Goal: Information Seeking & Learning: Learn about a topic

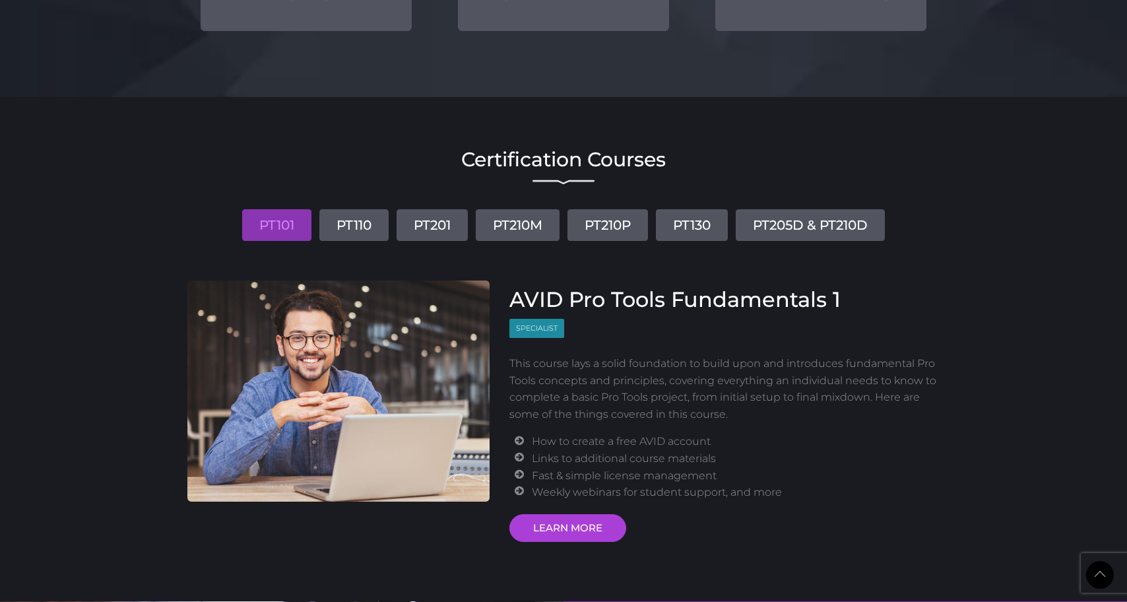
scroll to position [1526, 0]
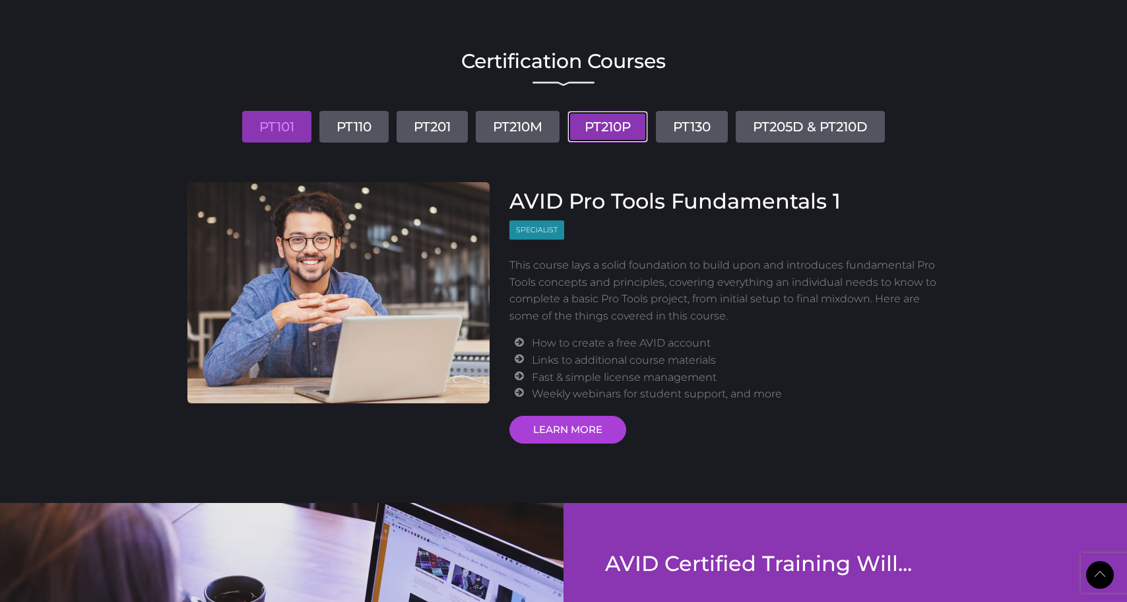
click at [607, 134] on link "PT210P" at bounding box center [608, 127] width 81 height 32
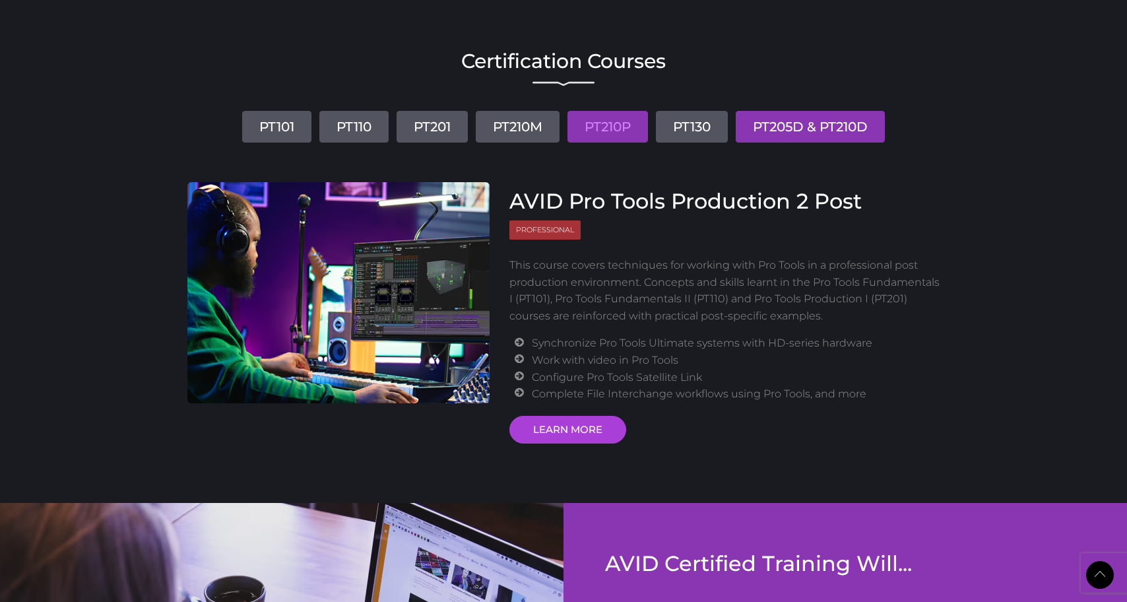
click at [771, 139] on link "PT205D & PT210D" at bounding box center [810, 127] width 149 height 32
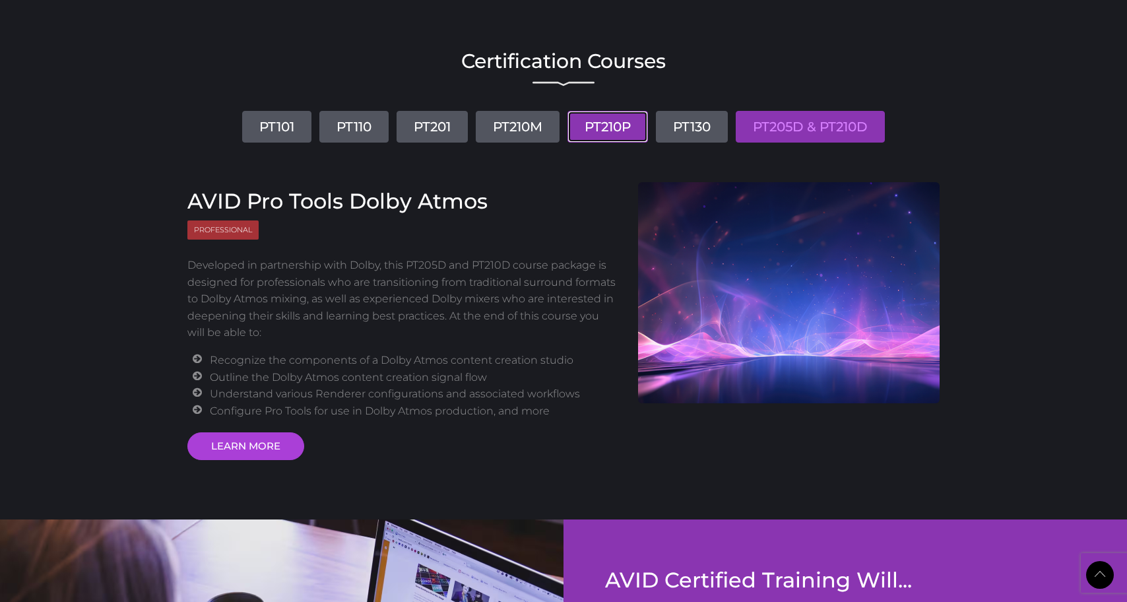
click at [617, 131] on link "PT210P" at bounding box center [608, 127] width 81 height 32
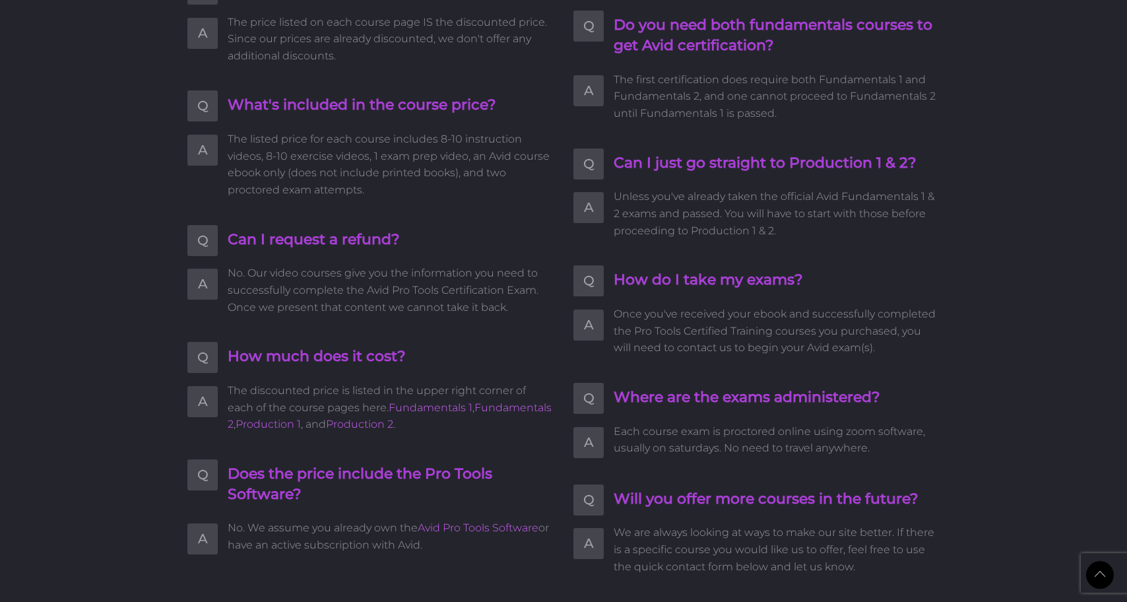
scroll to position [2771, 0]
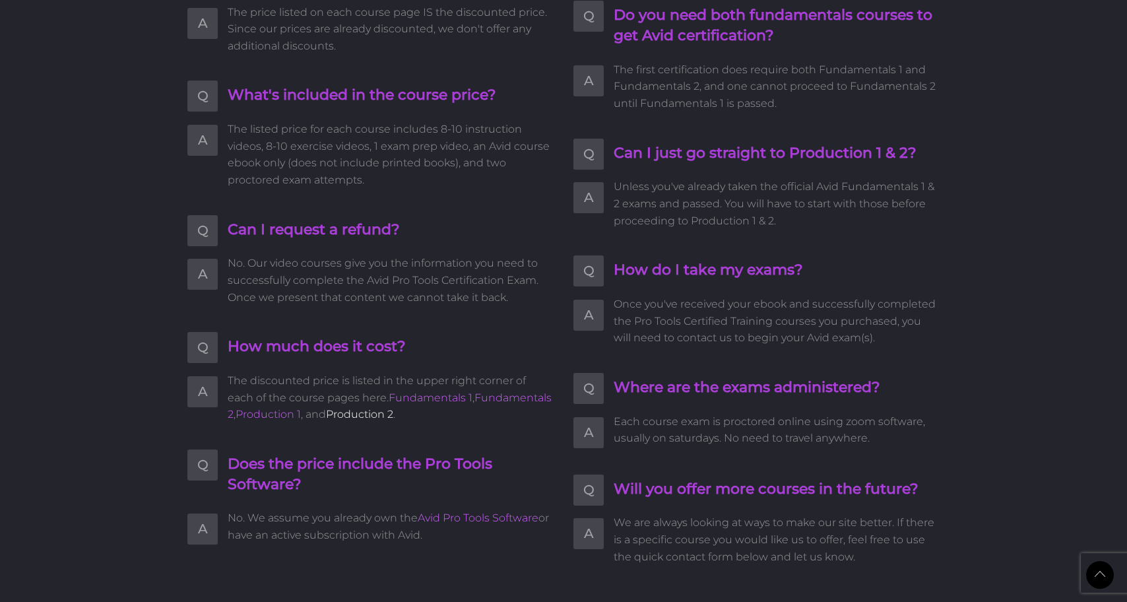
click at [366, 417] on link "Production 2" at bounding box center [359, 414] width 67 height 13
click at [410, 402] on link "Fundamentals 1" at bounding box center [431, 397] width 84 height 13
click at [497, 402] on link "Fundamentals 2" at bounding box center [390, 406] width 324 height 30
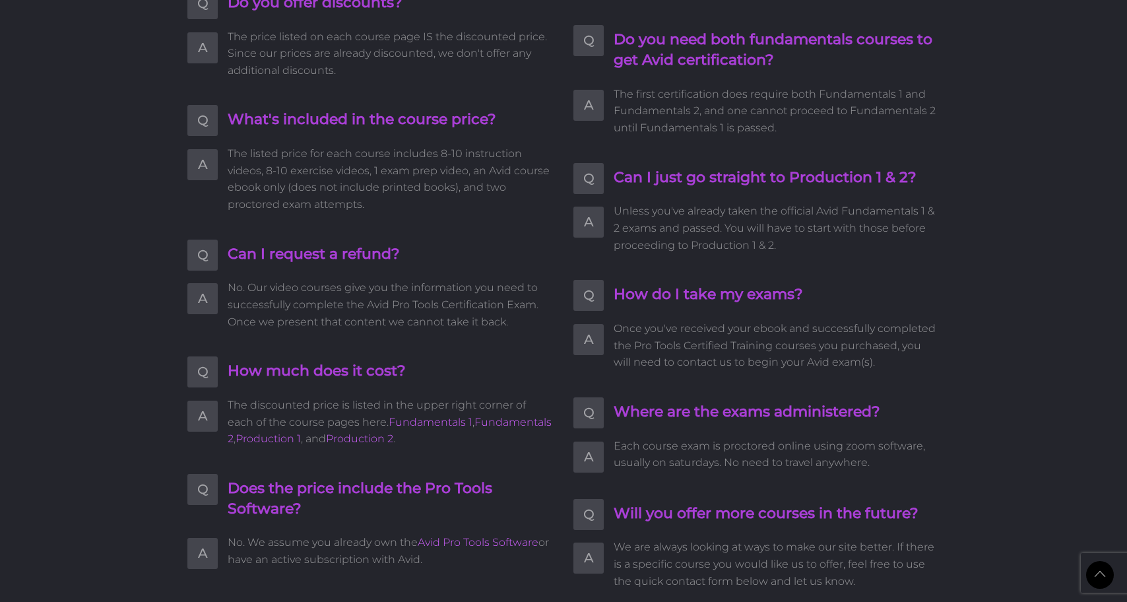
scroll to position [2768, 0]
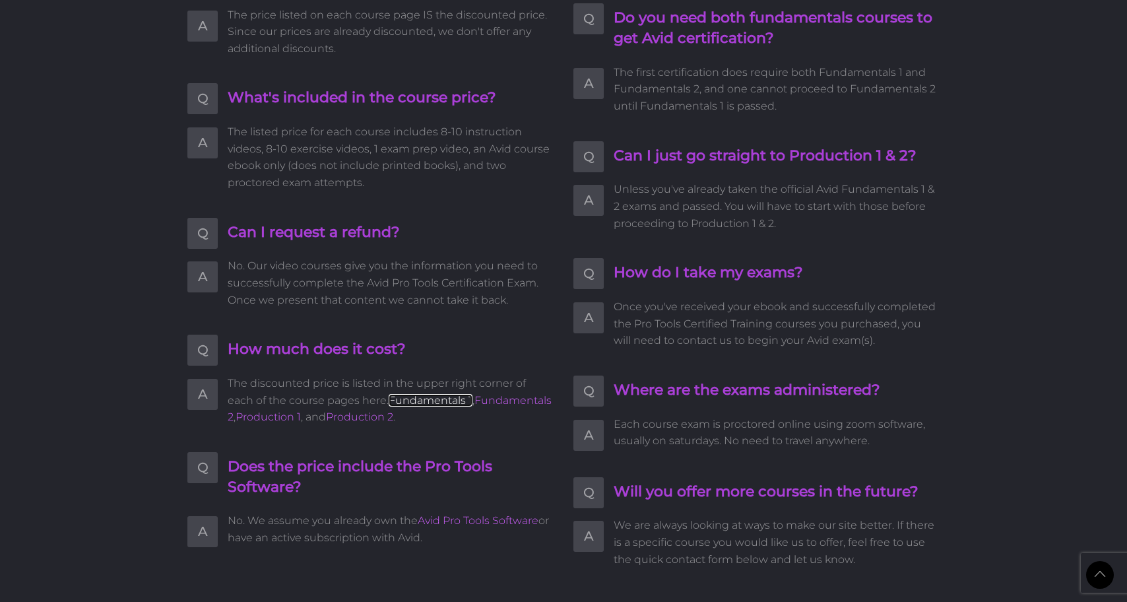
click at [389, 403] on link "Fundamentals 1" at bounding box center [431, 400] width 84 height 13
click at [482, 442] on ul "Q What happens after I register? A Upon registration you can immediately begin …" at bounding box center [370, 140] width 366 height 816
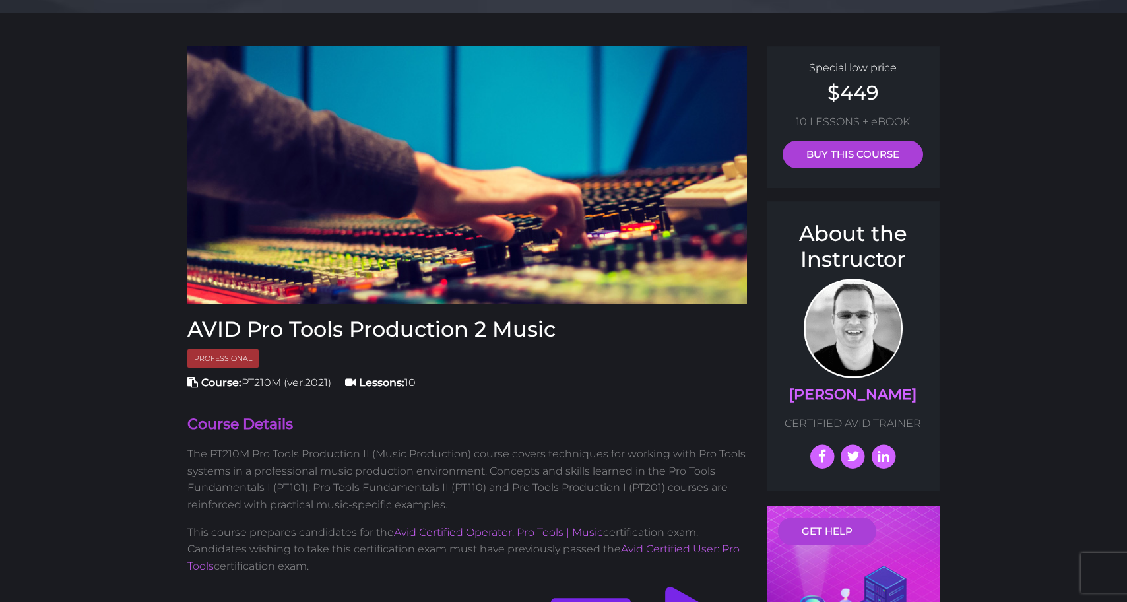
scroll to position [55, 0]
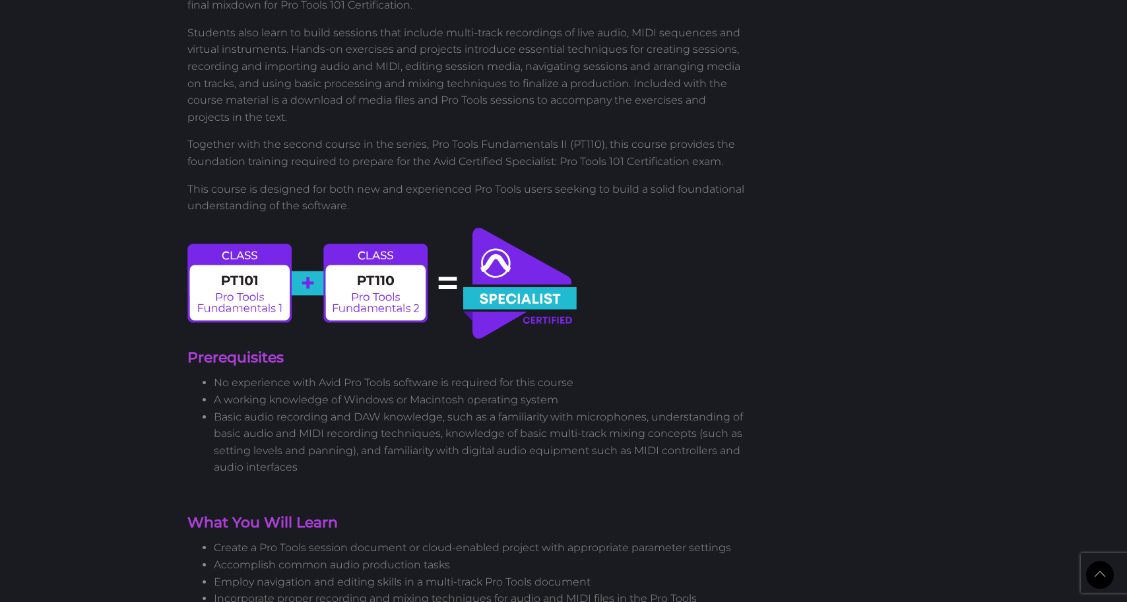
scroll to position [927, 0]
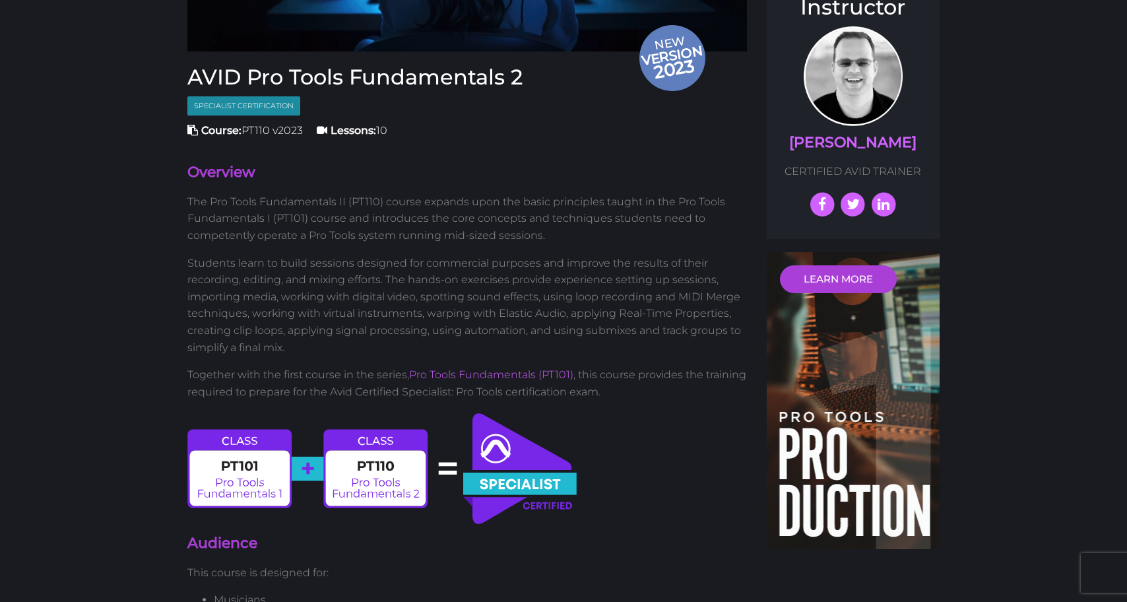
scroll to position [317, 0]
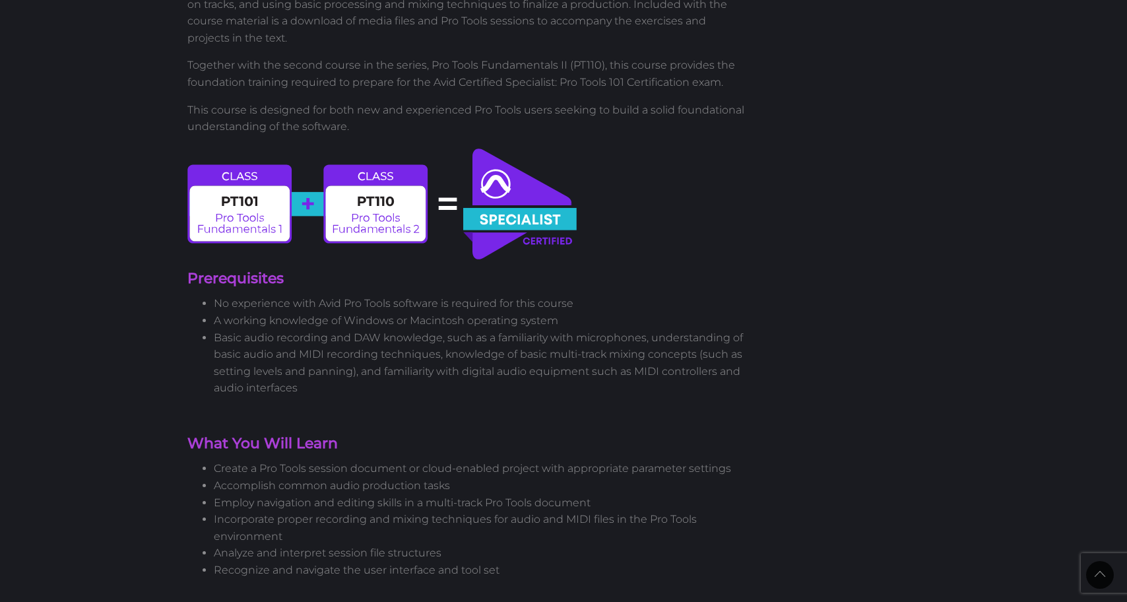
scroll to position [1021, 0]
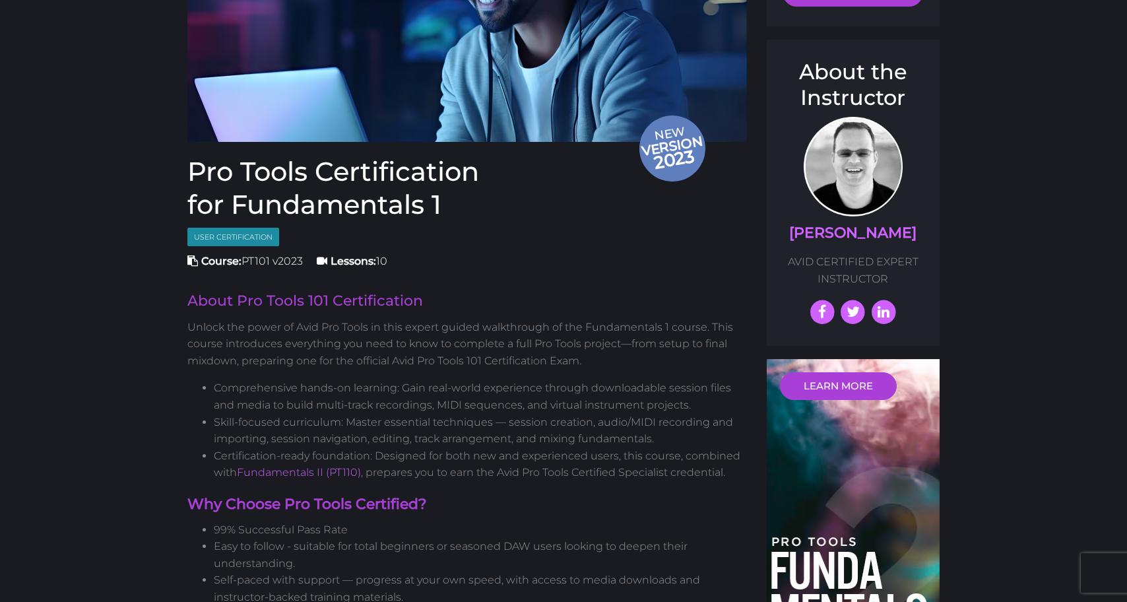
scroll to position [220, 0]
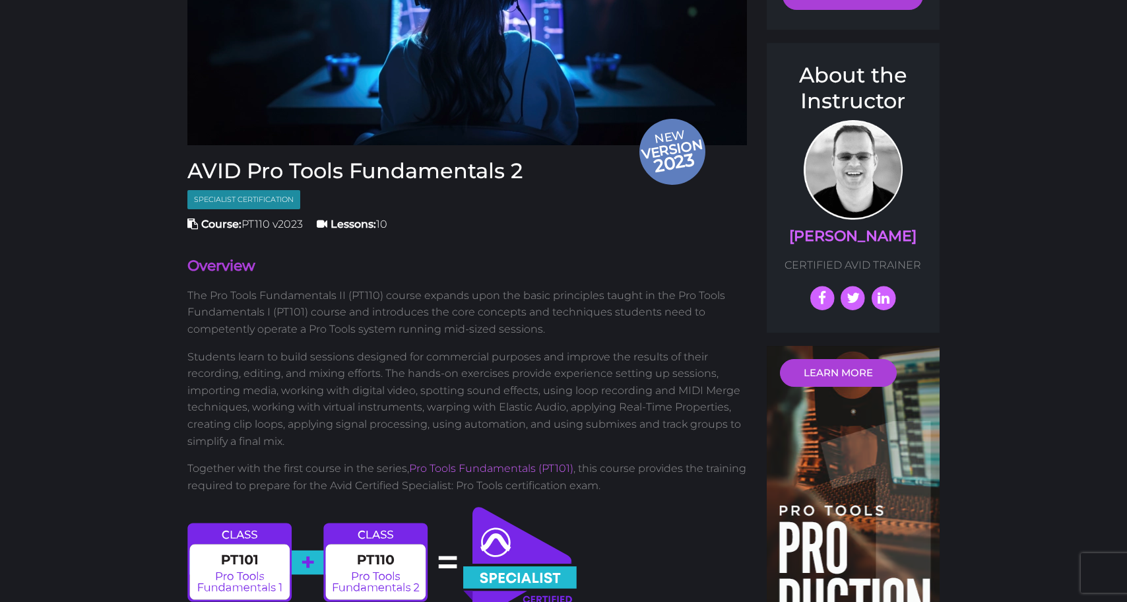
scroll to position [231, 0]
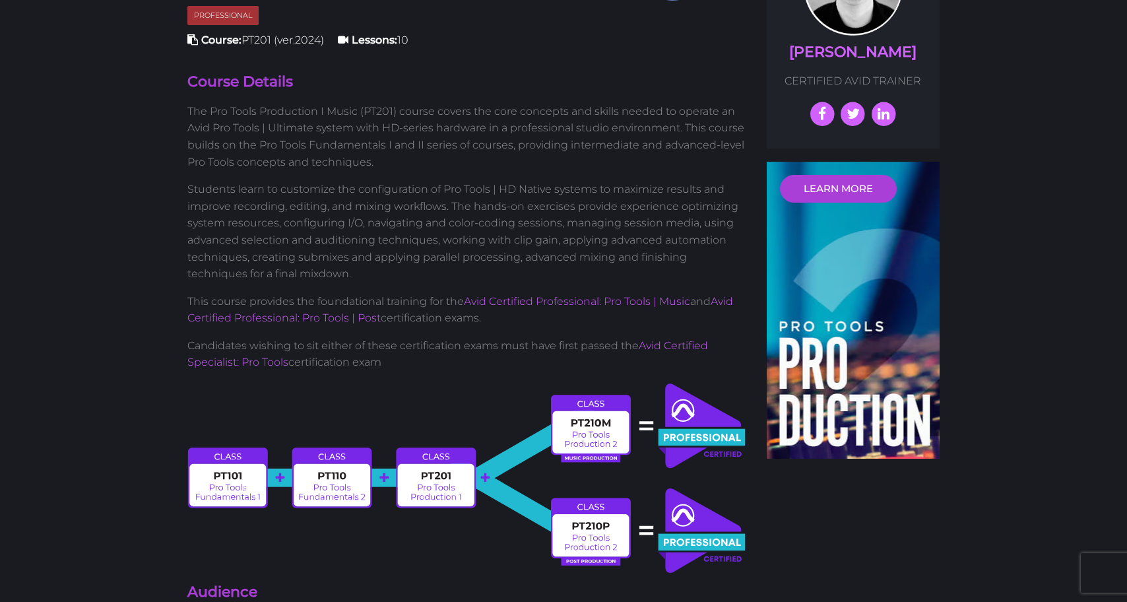
scroll to position [400, 0]
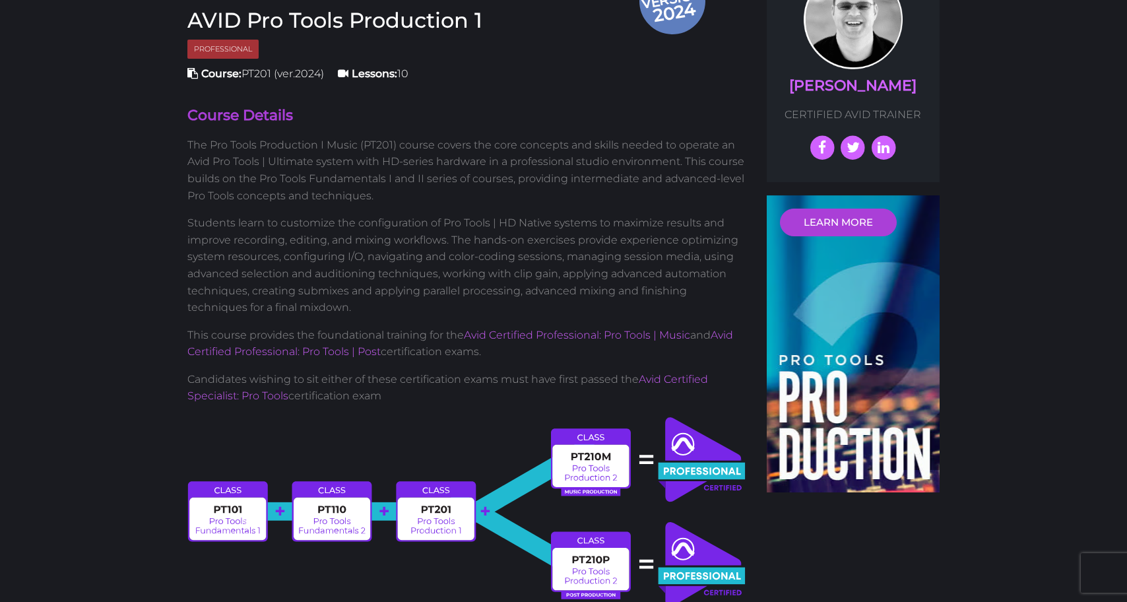
scroll to position [366, 0]
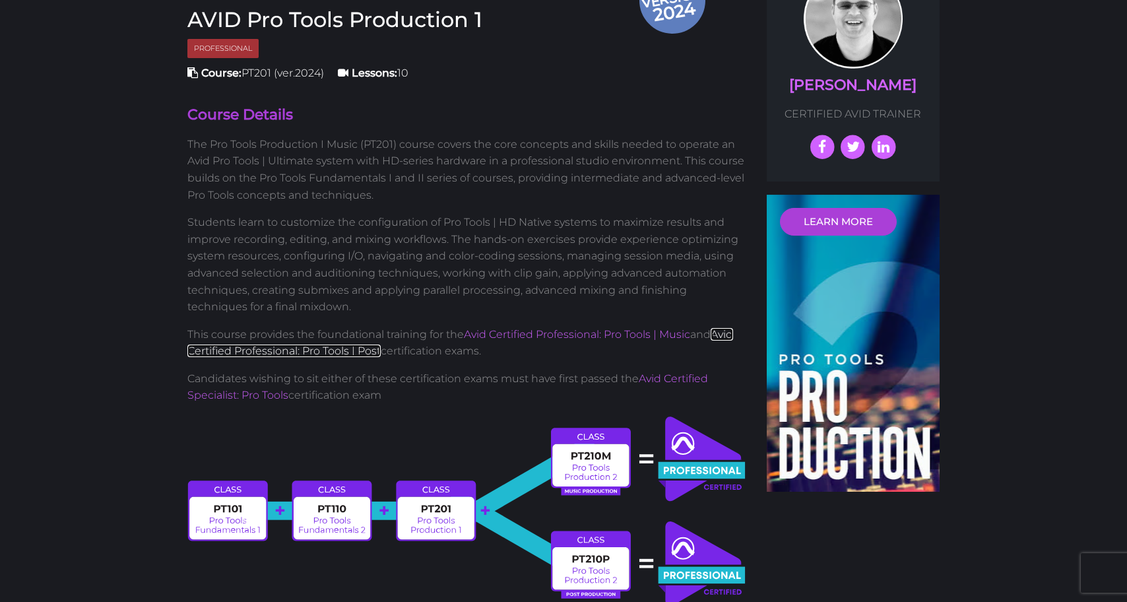
click at [320, 348] on link "Avid Certified Professional: Pro Tools | Post" at bounding box center [460, 343] width 546 height 30
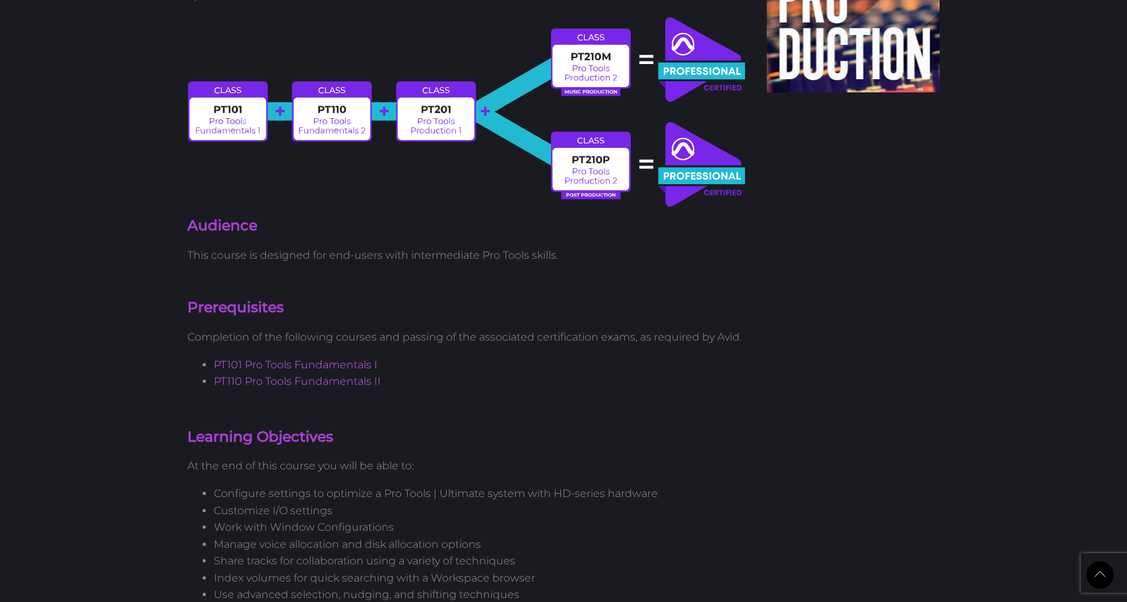
scroll to position [0, 0]
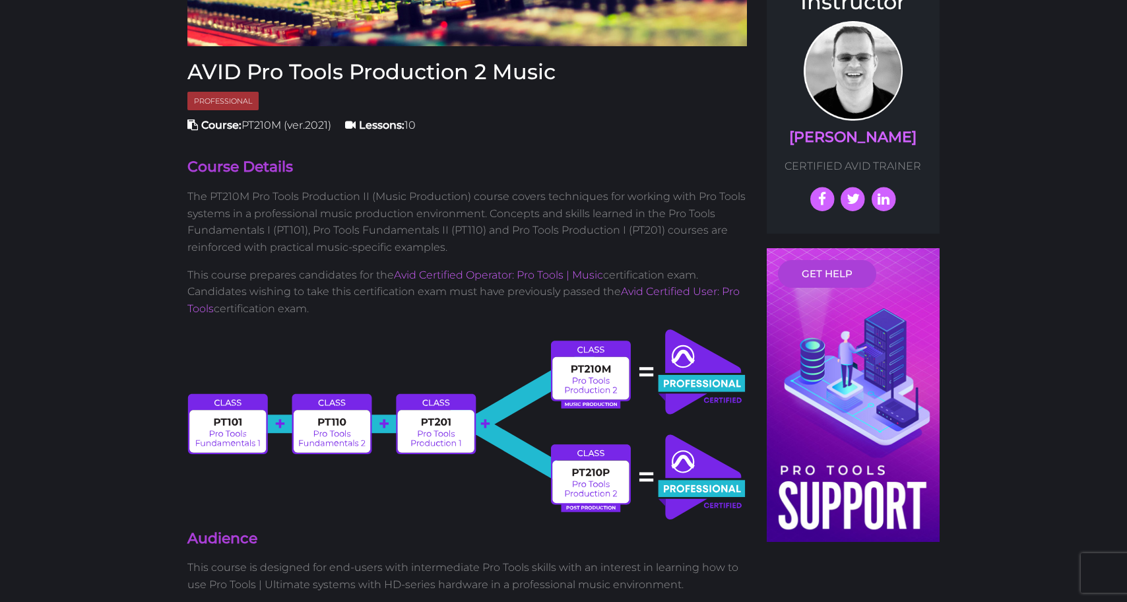
scroll to position [317, 0]
